Goal: Find specific page/section: Find specific page/section

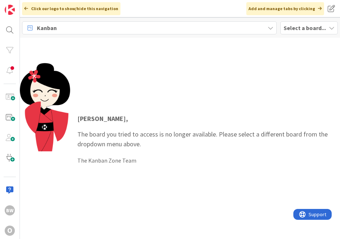
click at [298, 24] on b "Select a board..." at bounding box center [304, 27] width 42 height 7
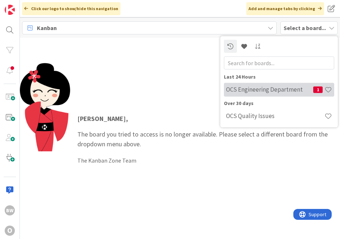
click at [258, 85] on div "OCS Engineering Department 1" at bounding box center [279, 89] width 110 height 14
